Goal: Transaction & Acquisition: Purchase product/service

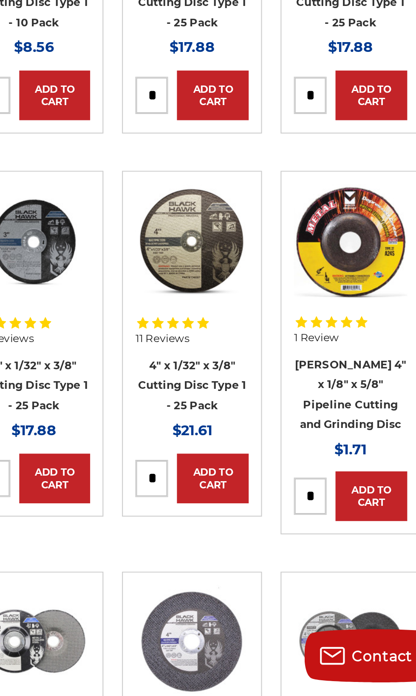
scroll to position [20, 0]
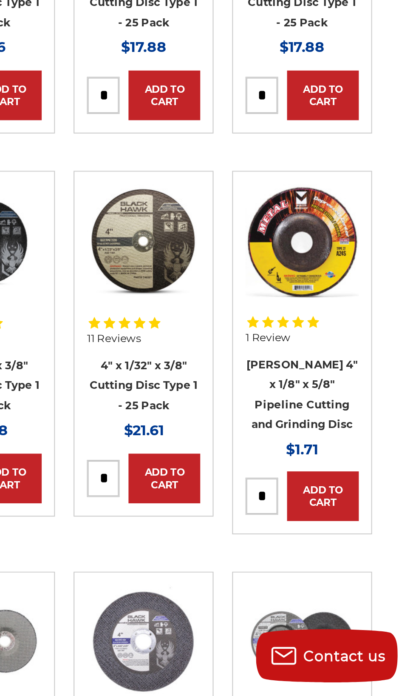
click at [370, 486] on img at bounding box center [362, 477] width 54 height 54
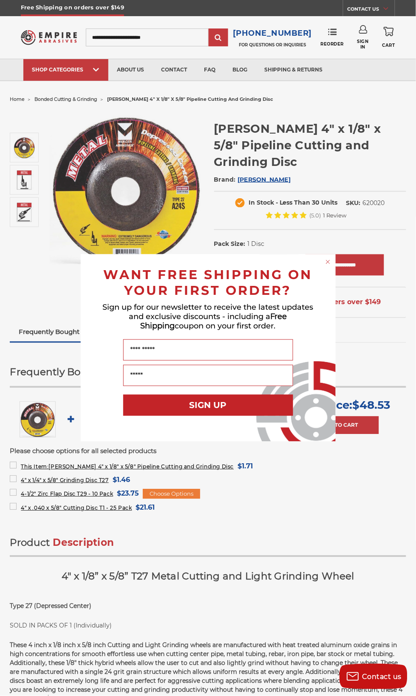
click at [28, 206] on div "Close dialog WANT FREE SHIPPING ON YOUR FIRST ORDER? Sign up for our newsletter…" at bounding box center [208, 348] width 416 height 696
click at [27, 187] on div "Close dialog WANT FREE SHIPPING ON YOUR FIRST ORDER? Sign up for our newsletter…" at bounding box center [208, 348] width 416 height 696
